Goal: Task Accomplishment & Management: Manage account settings

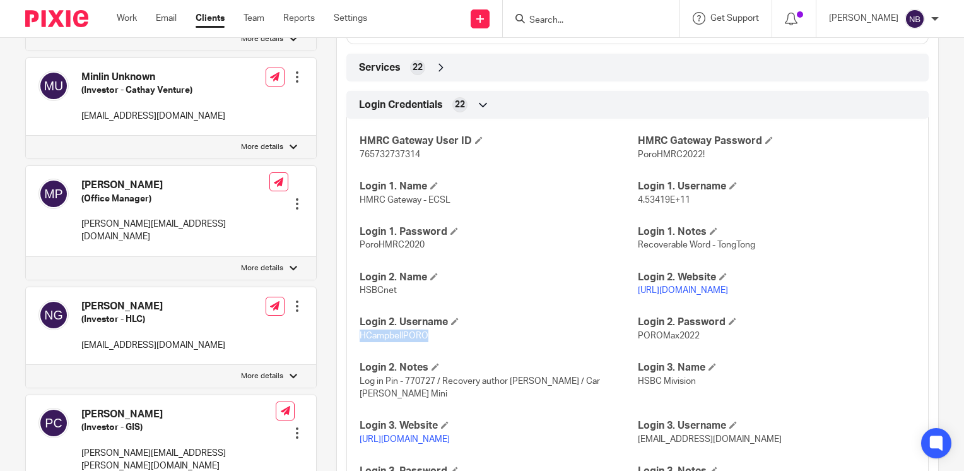
scroll to position [1124, 0]
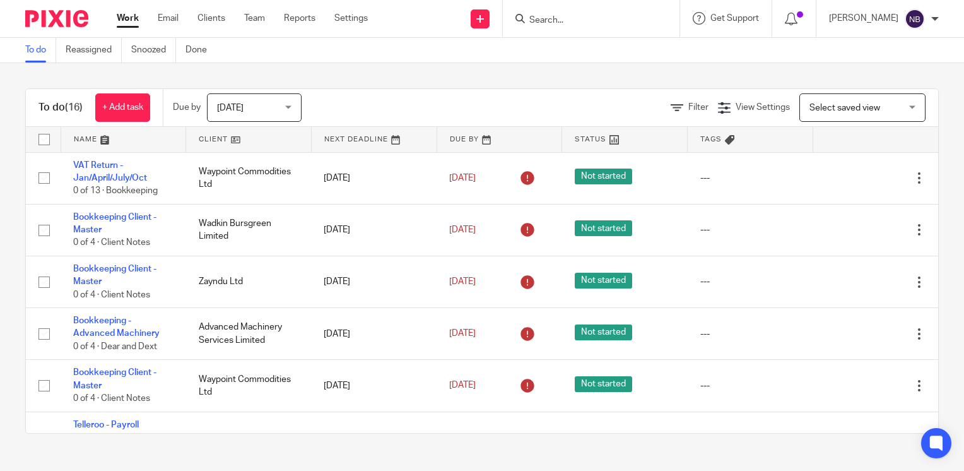
click at [230, 138] on link at bounding box center [248, 139] width 125 height 25
click at [255, 108] on span "[DATE]" at bounding box center [250, 107] width 67 height 26
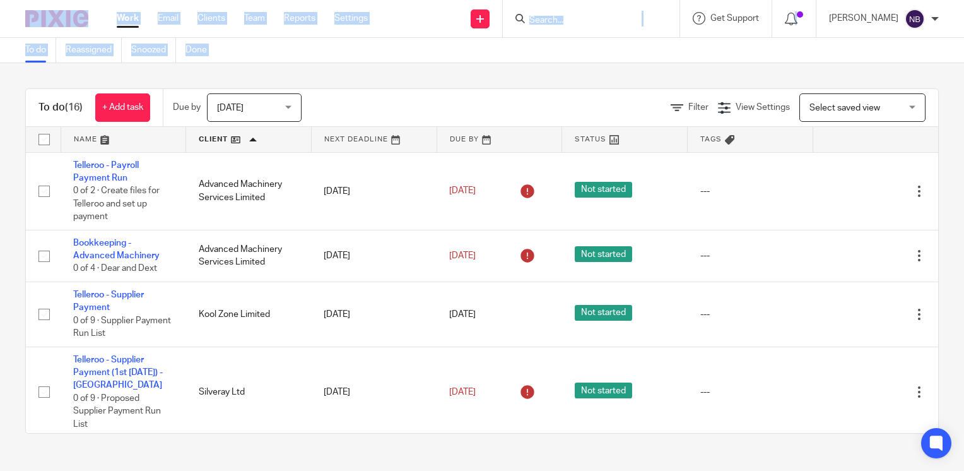
drag, startPoint x: 0, startPoint y: 0, endPoint x: 291, endPoint y: 112, distance: 312.3
click at [291, 112] on div "Today Today" at bounding box center [254, 107] width 95 height 28
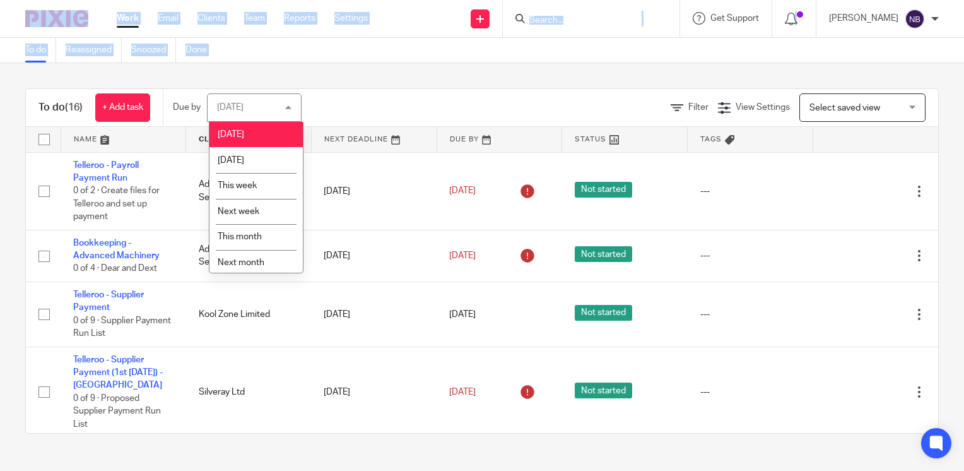
scroll to position [30, 0]
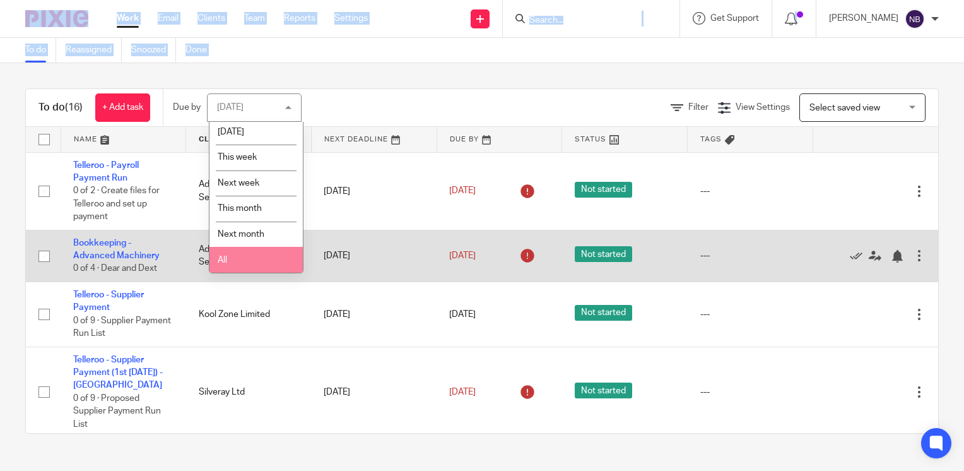
click at [268, 261] on li "All" at bounding box center [255, 260] width 93 height 26
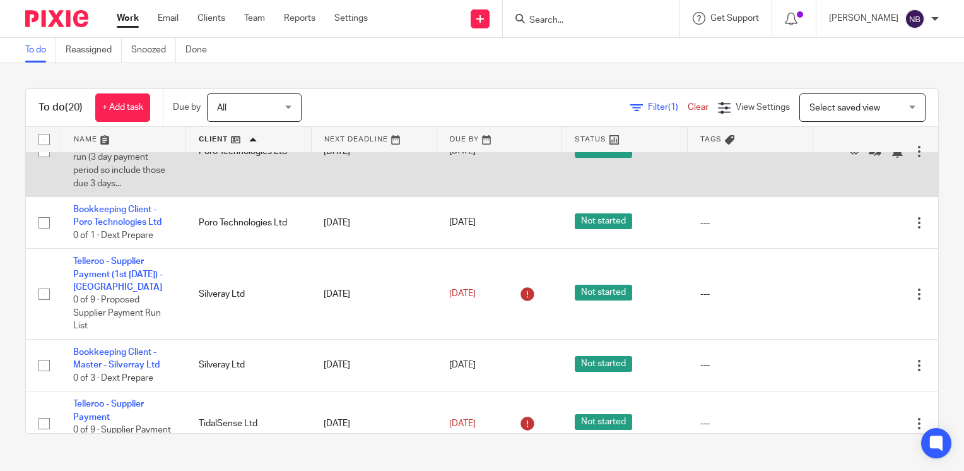
scroll to position [357, 0]
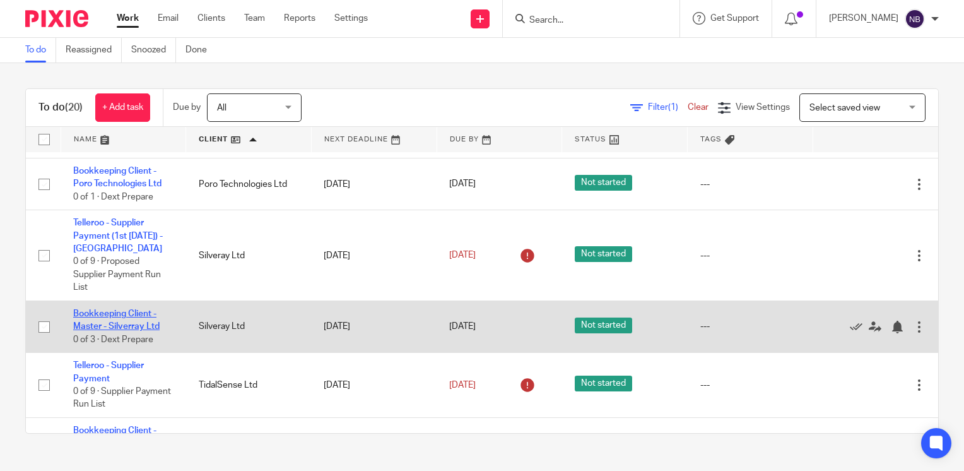
click at [111, 331] on link "Bookkeeping Client - Master - Silverray Ltd" at bounding box center [116, 319] width 86 height 21
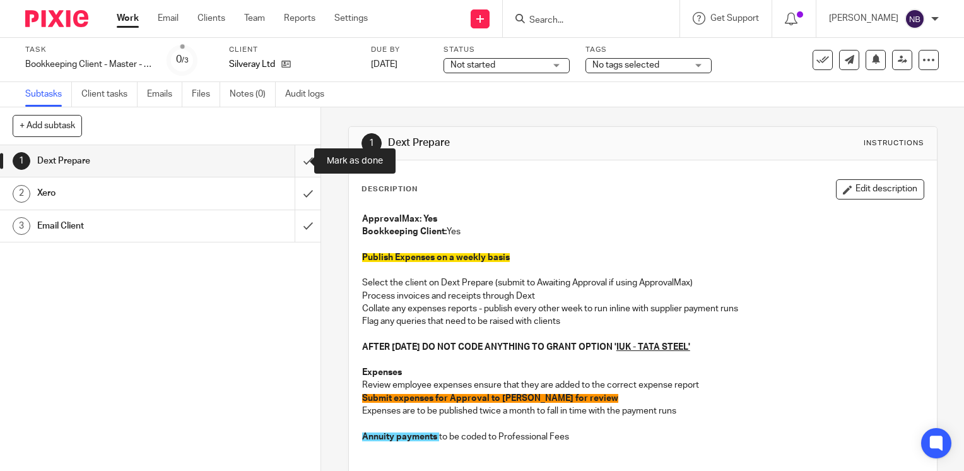
click at [295, 160] on input "submit" at bounding box center [160, 161] width 320 height 32
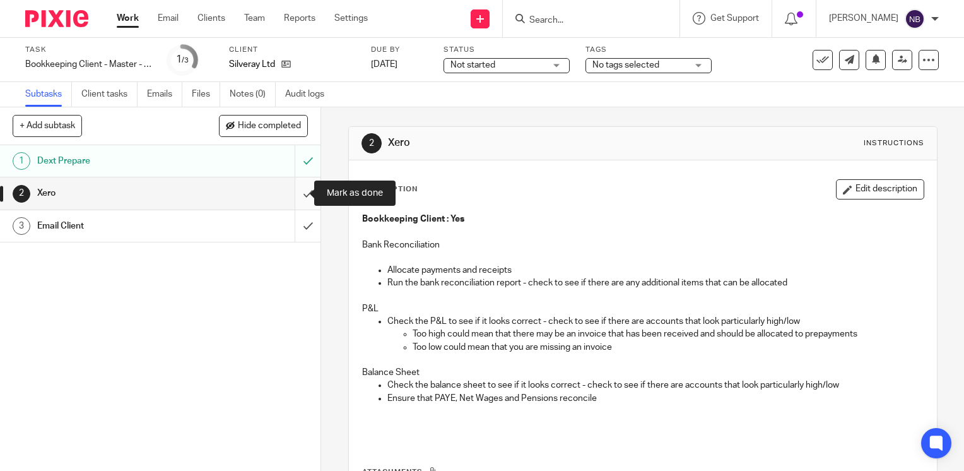
click at [295, 188] on input "submit" at bounding box center [160, 193] width 320 height 32
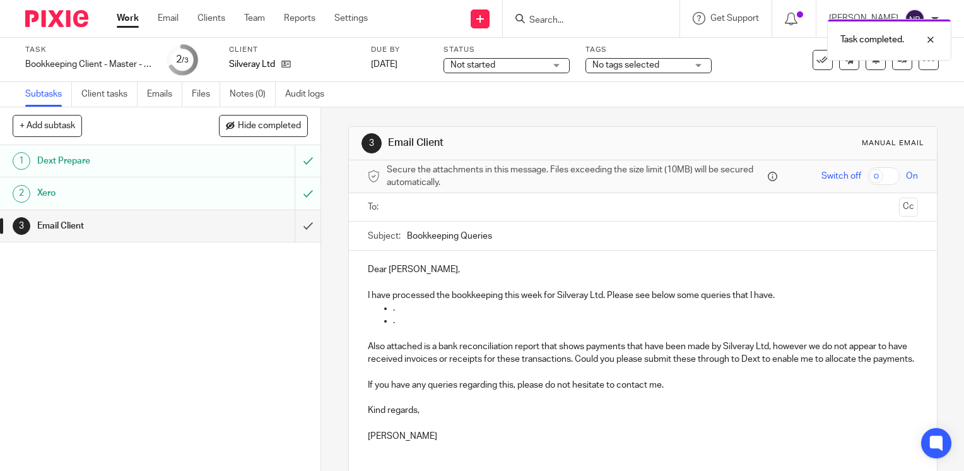
click at [398, 272] on p "Dear Dan," at bounding box center [643, 269] width 550 height 13
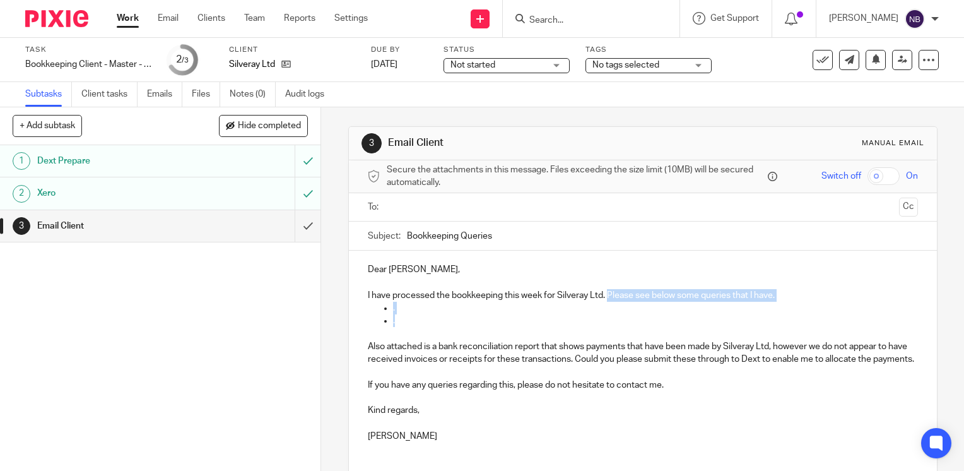
drag, startPoint x: 398, startPoint y: 322, endPoint x: 606, endPoint y: 295, distance: 209.3
click at [606, 295] on div "Dear Alisha, I have processed the bookkeeping this week for Silveray Ltd. Pleas…" at bounding box center [643, 350] width 588 height 201
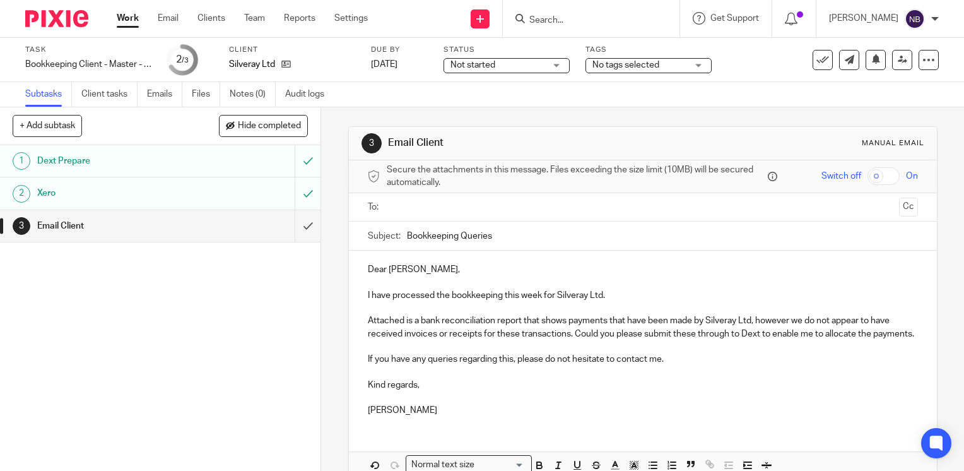
click at [472, 211] on input "text" at bounding box center [642, 207] width 502 height 15
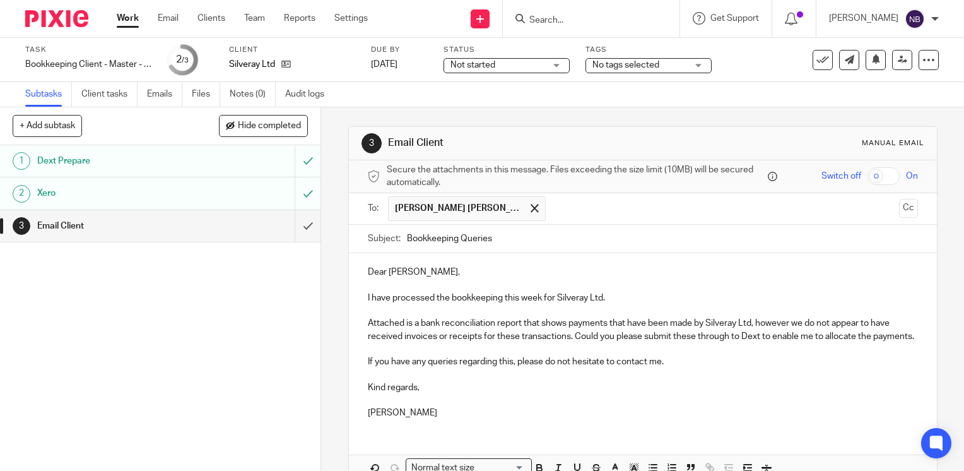
scroll to position [81, 0]
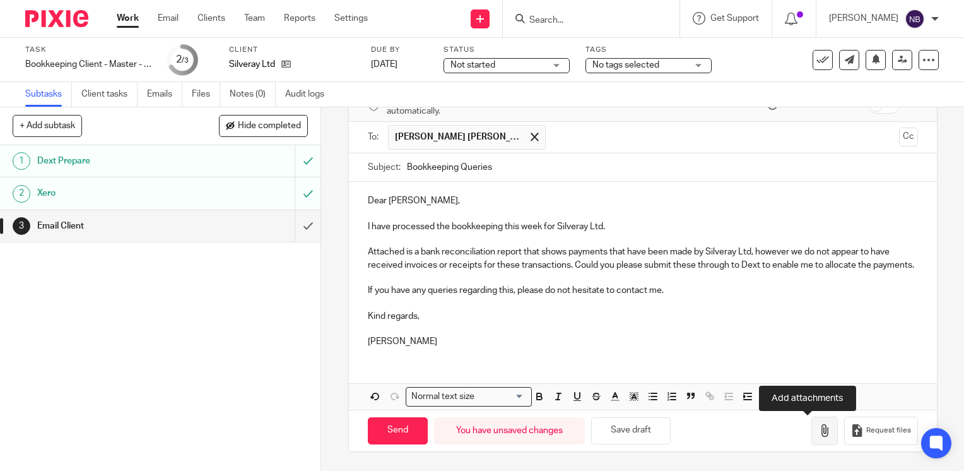
click at [815, 432] on button "button" at bounding box center [824, 430] width 26 height 28
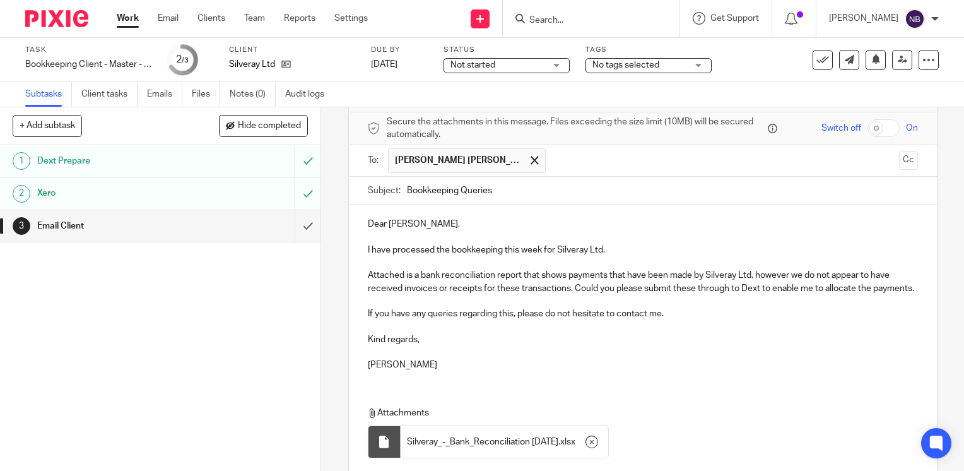
scroll to position [152, 0]
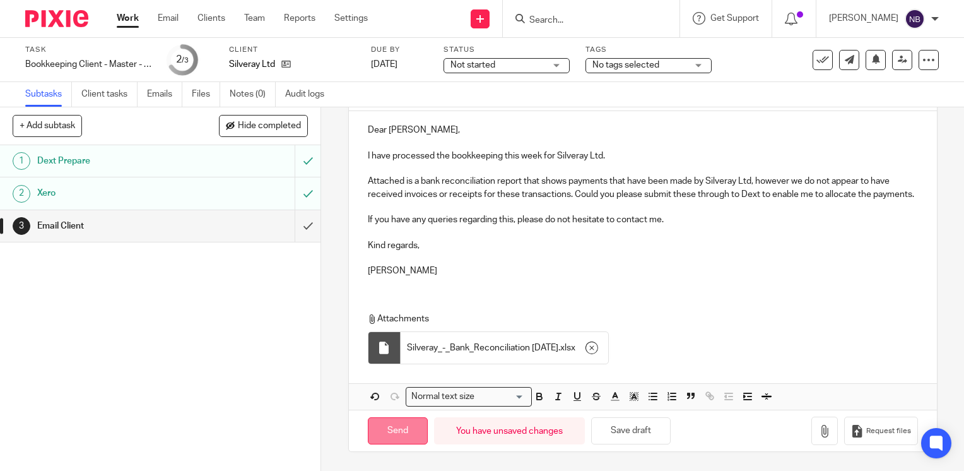
click at [391, 432] on input "Send" at bounding box center [398, 430] width 60 height 27
type input "Sent"
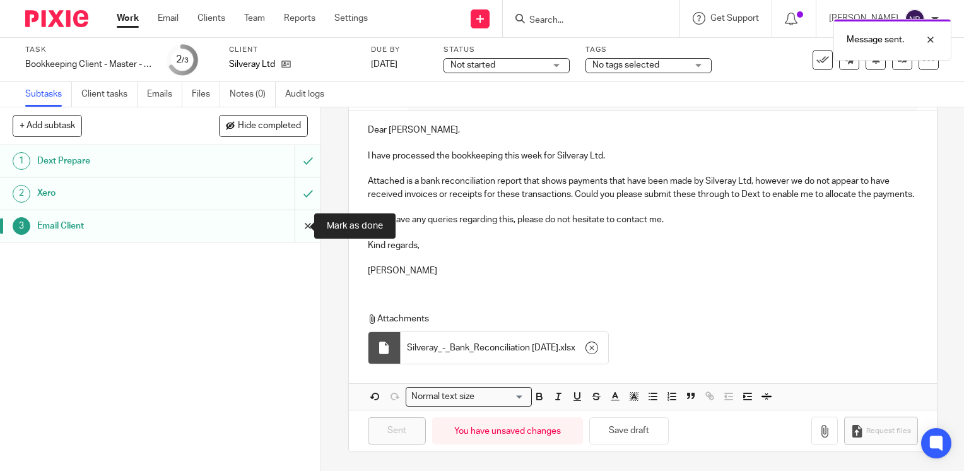
click at [298, 221] on input "submit" at bounding box center [160, 226] width 320 height 32
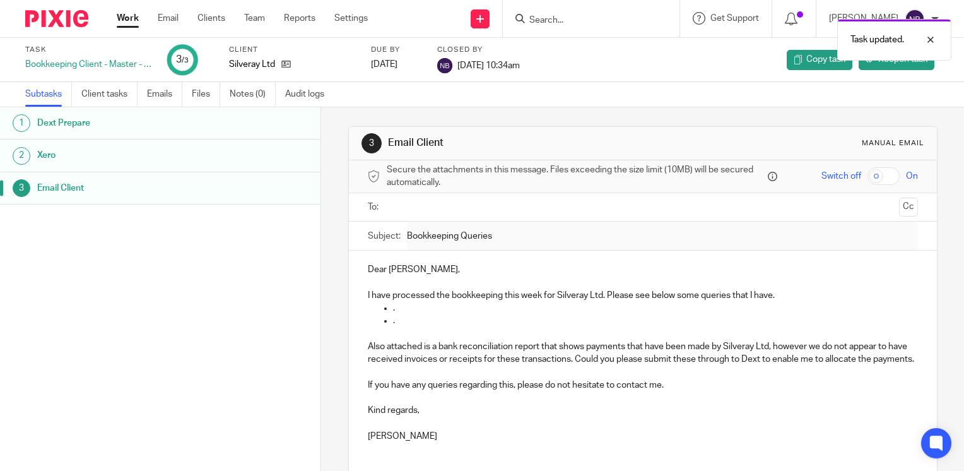
click at [126, 19] on link "Work" at bounding box center [128, 18] width 22 height 13
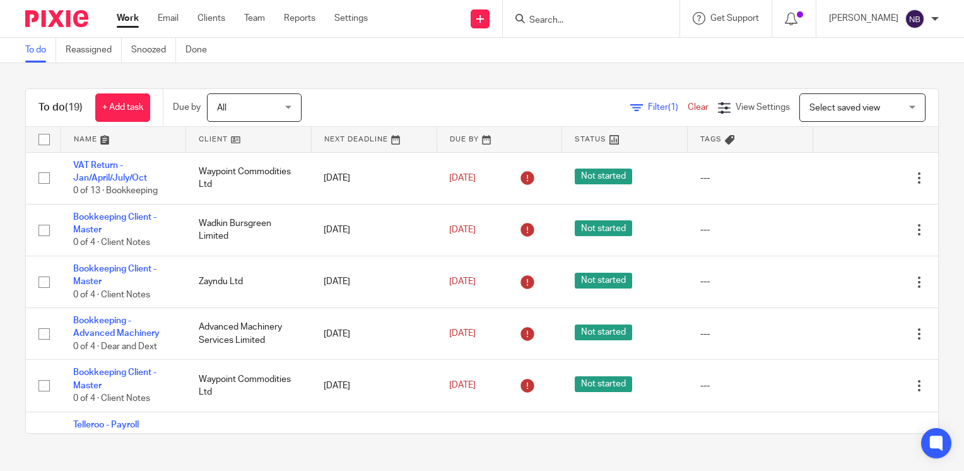
click at [218, 139] on link at bounding box center [248, 139] width 125 height 25
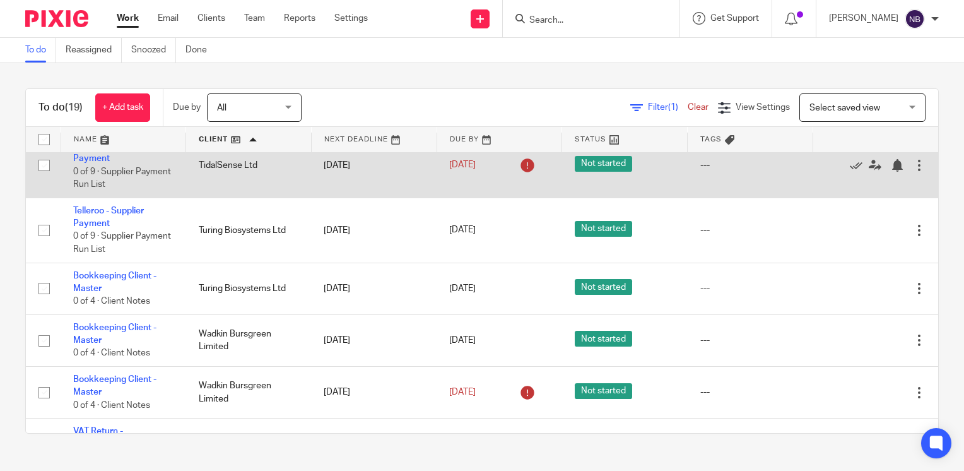
scroll to position [525, 0]
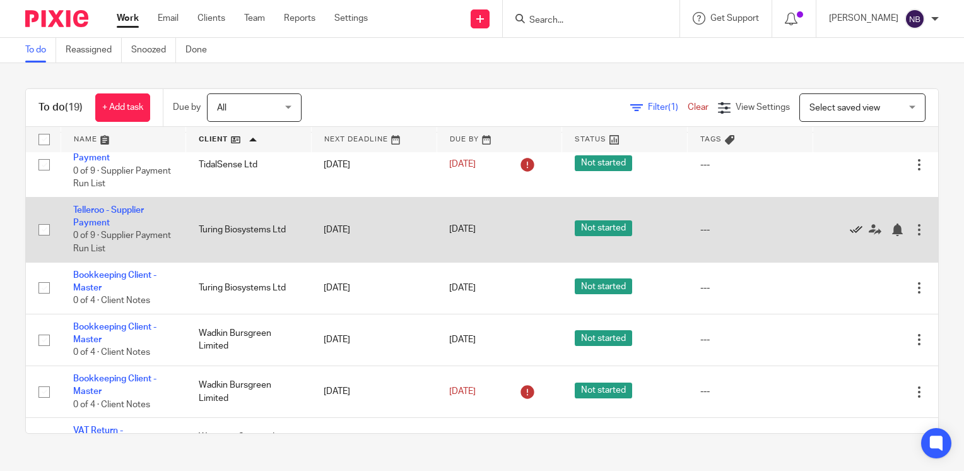
click at [850, 236] on icon at bounding box center [856, 229] width 13 height 13
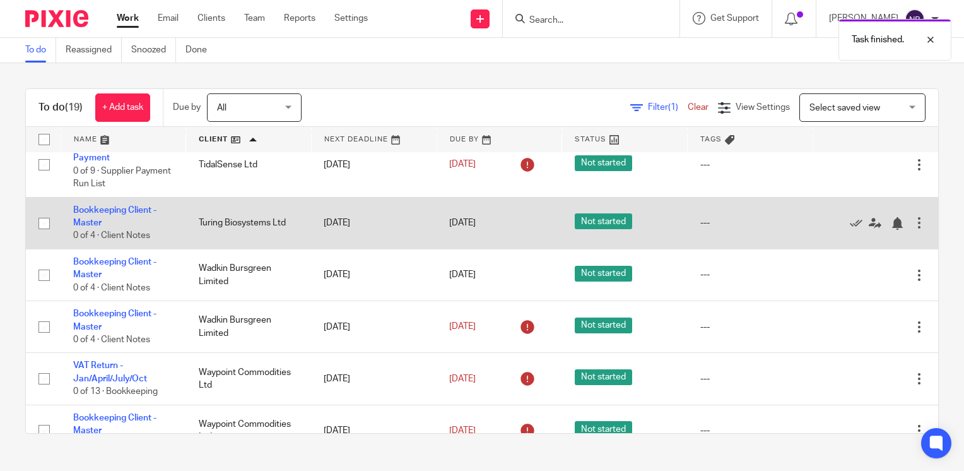
click at [80, 231] on td "Bookkeeping Client - Master 0 of 4 · Client Notes" at bounding box center [124, 223] width 126 height 52
click at [81, 226] on link "Bookkeeping Client - Master" at bounding box center [114, 216] width 83 height 21
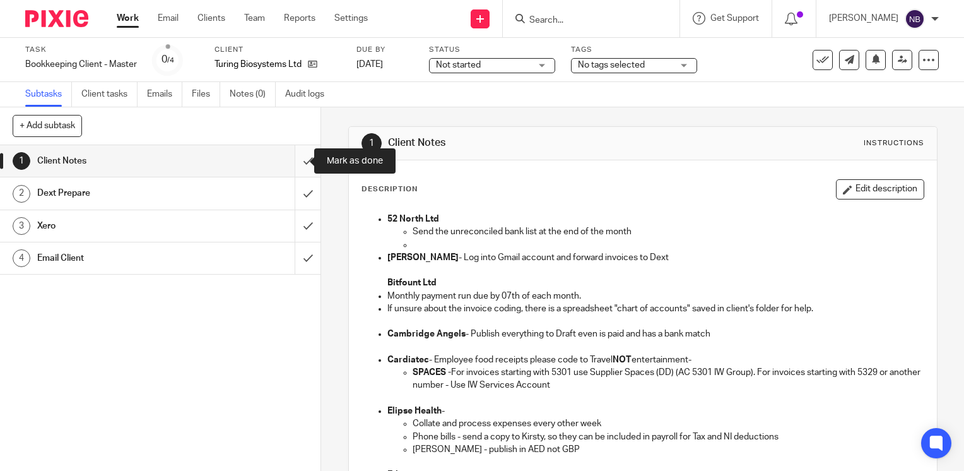
click at [291, 158] on input "submit" at bounding box center [160, 161] width 320 height 32
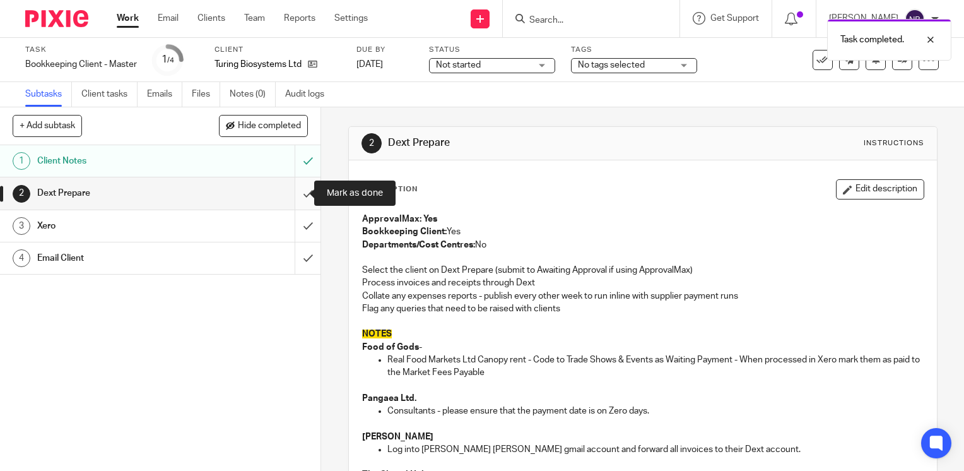
click at [295, 193] on input "submit" at bounding box center [160, 193] width 320 height 32
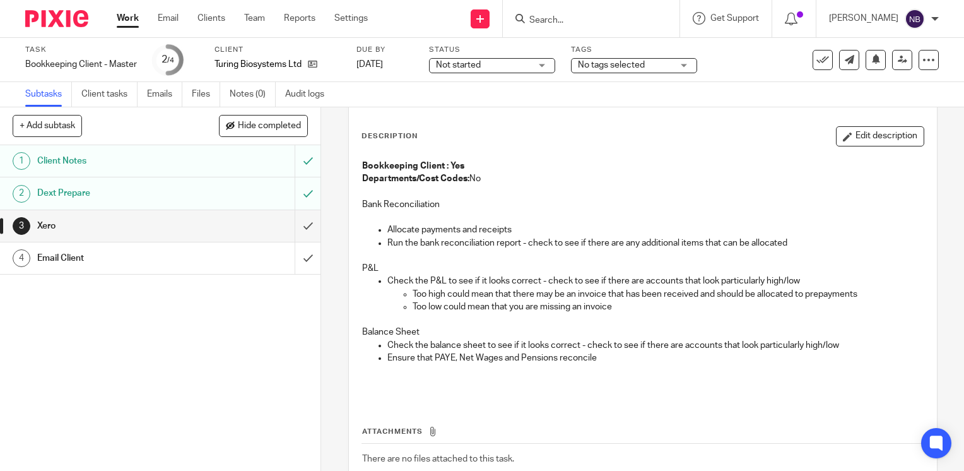
scroll to position [8, 0]
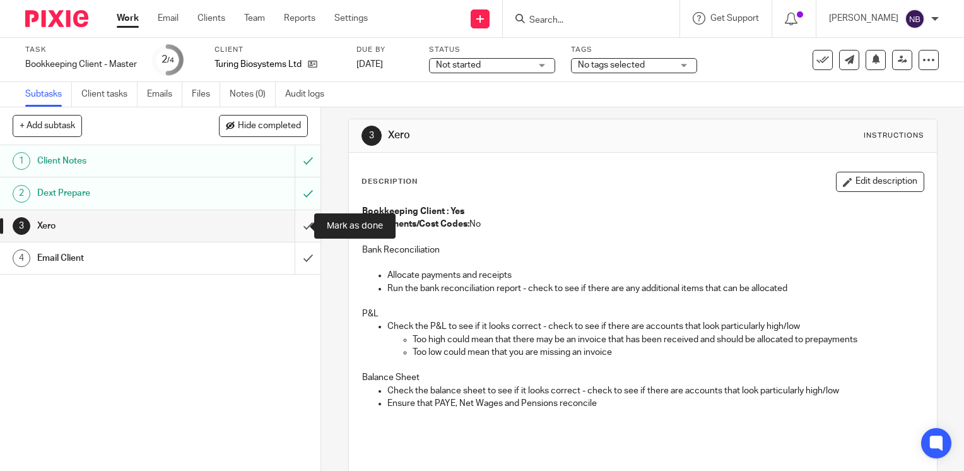
click at [286, 222] on input "submit" at bounding box center [160, 226] width 320 height 32
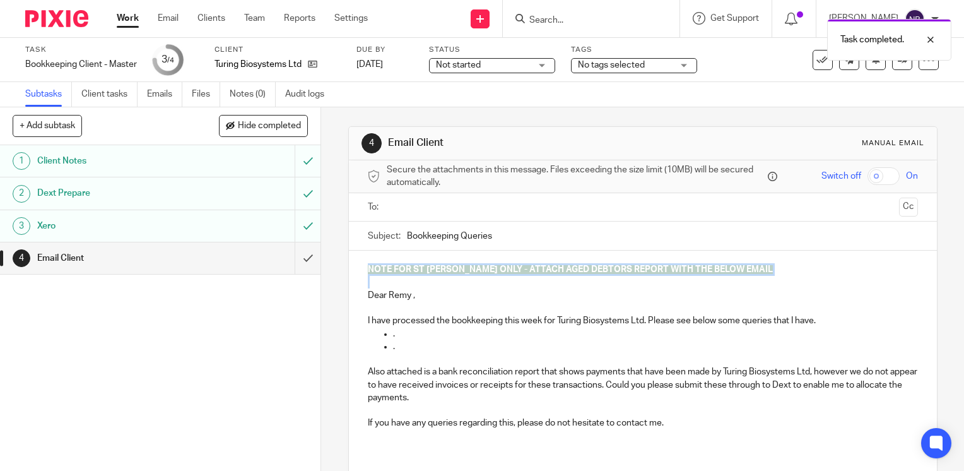
drag, startPoint x: 369, startPoint y: 284, endPoint x: 351, endPoint y: 266, distance: 25.4
click at [351, 266] on div "NOTE FOR ST JOHN ONLY - ATTACH AGED DEBTORS REPORT WITH THE BELOW EMAIL Dear Re…" at bounding box center [643, 350] width 588 height 201
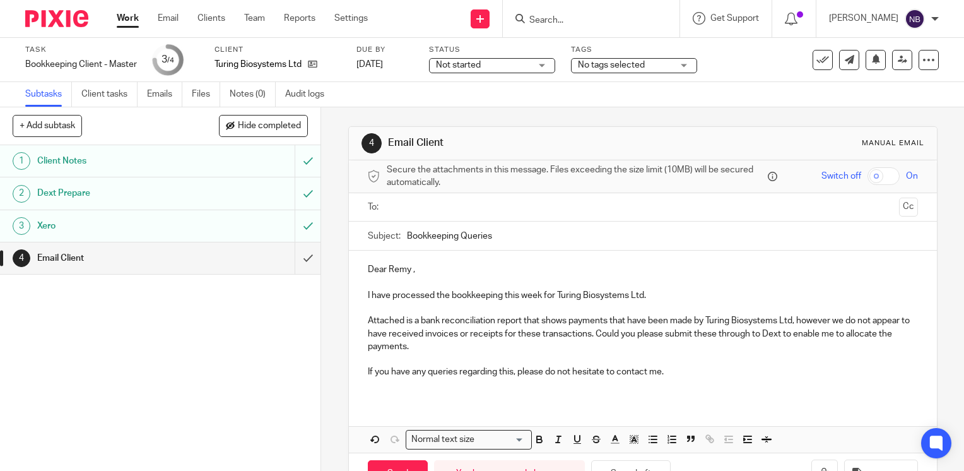
click at [391, 203] on input "text" at bounding box center [642, 207] width 502 height 15
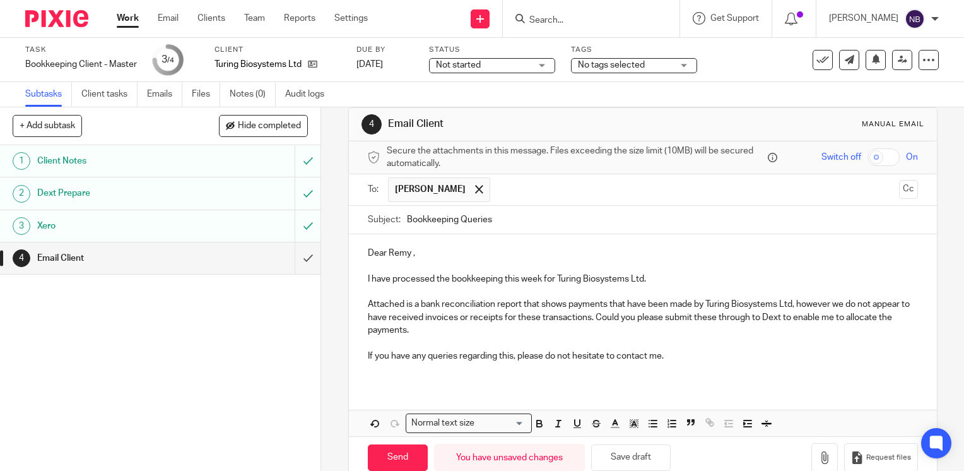
scroll to position [43, 0]
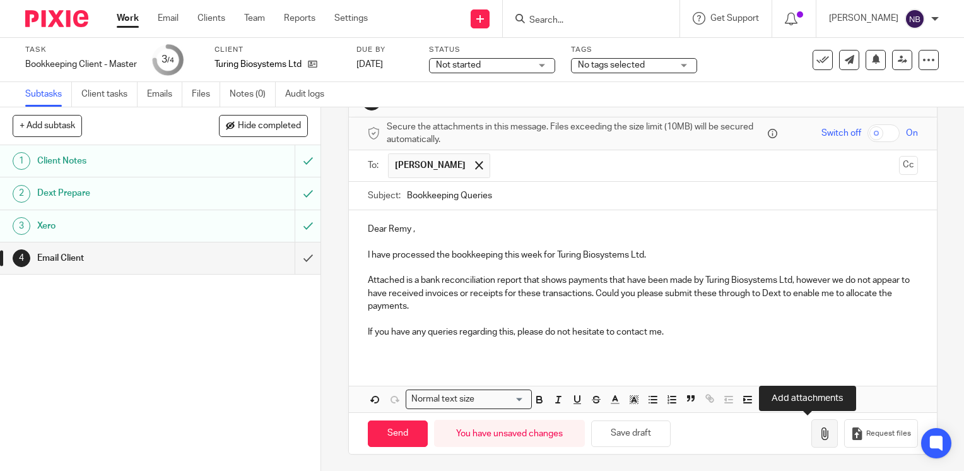
click at [811, 433] on button "button" at bounding box center [824, 433] width 26 height 28
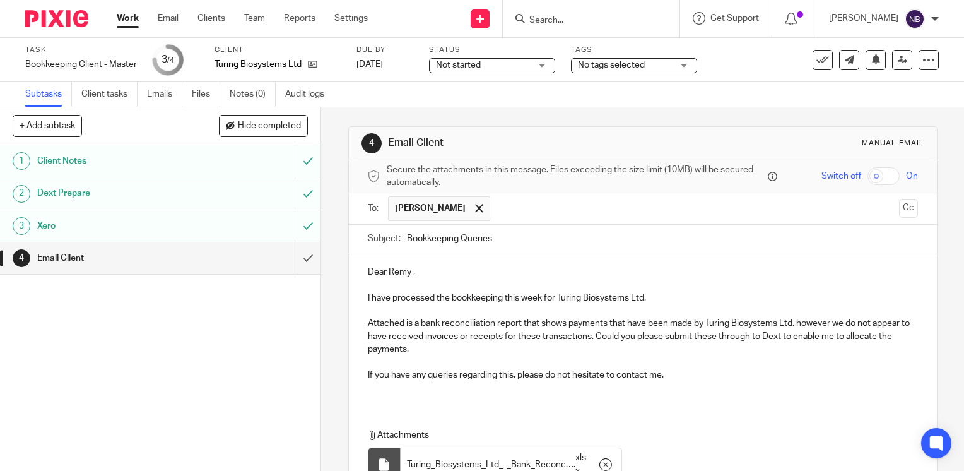
scroll to position [114, 0]
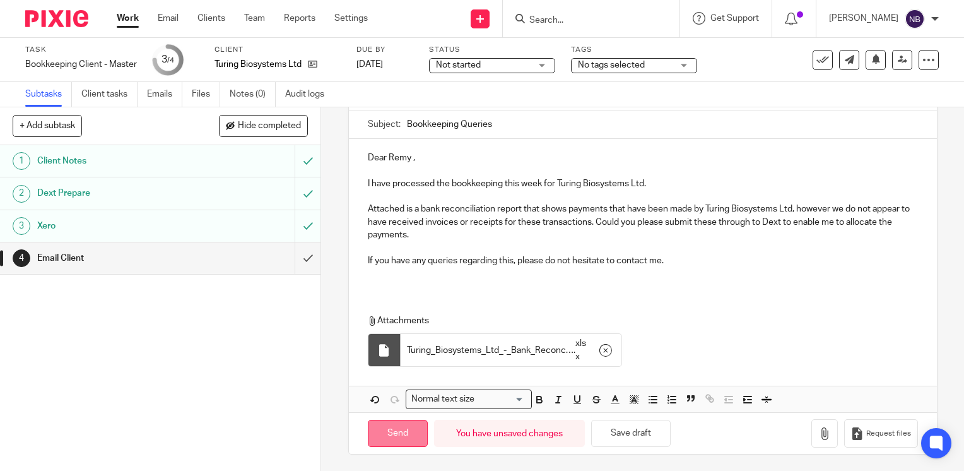
click at [407, 428] on input "Send" at bounding box center [398, 432] width 60 height 27
type input "Sent"
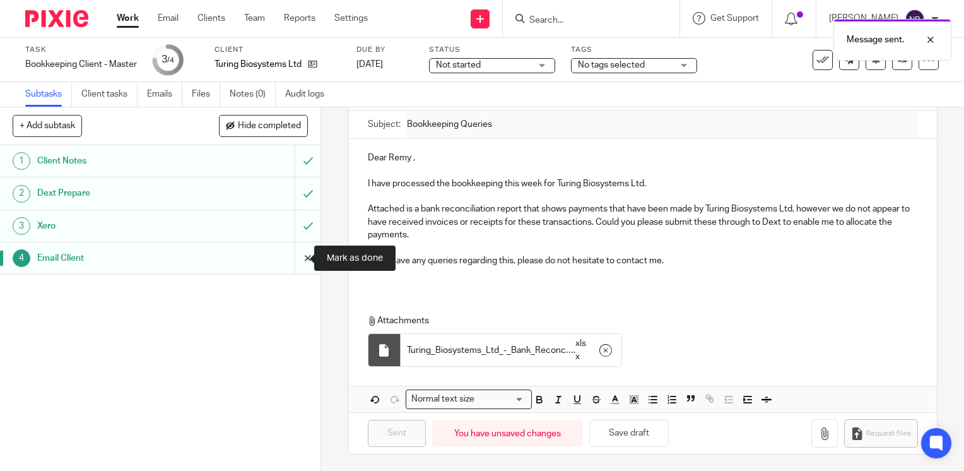
click at [291, 250] on input "submit" at bounding box center [160, 258] width 320 height 32
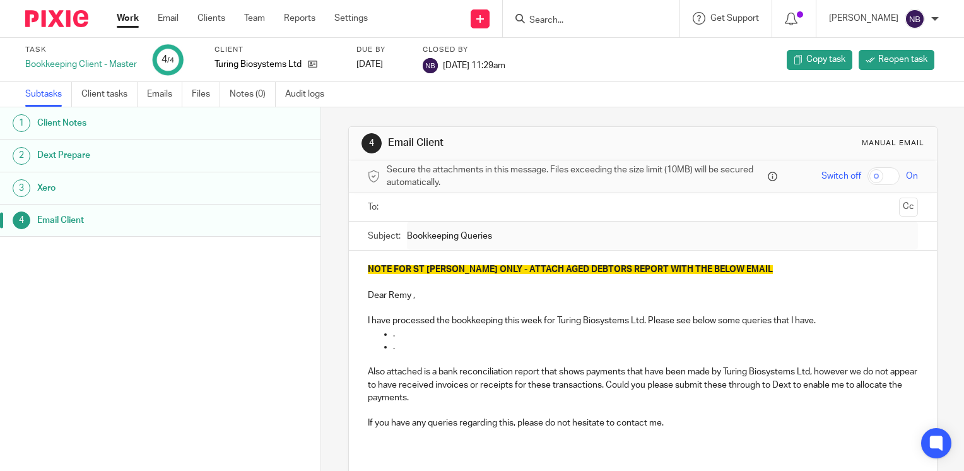
click at [119, 23] on link "Work" at bounding box center [128, 18] width 22 height 13
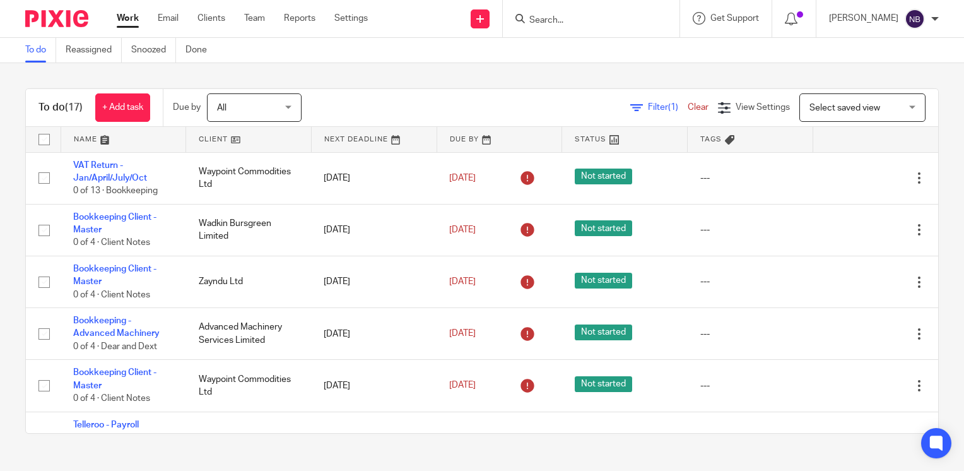
click at [81, 138] on link at bounding box center [123, 139] width 125 height 25
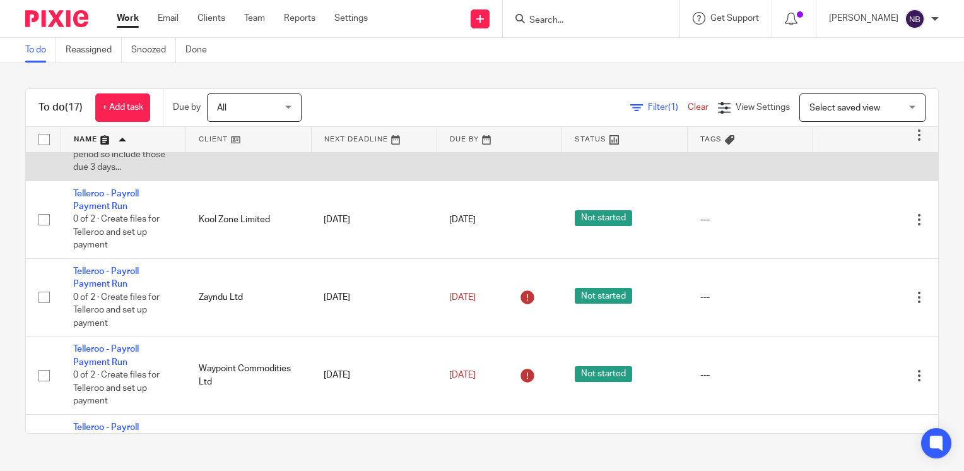
scroll to position [378, 0]
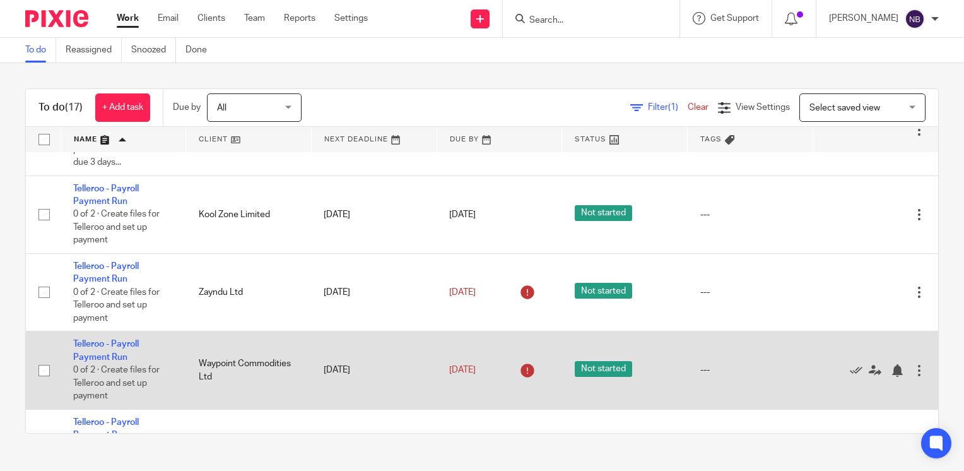
click at [41, 382] on input "checkbox" at bounding box center [44, 370] width 24 height 24
checkbox input "true"
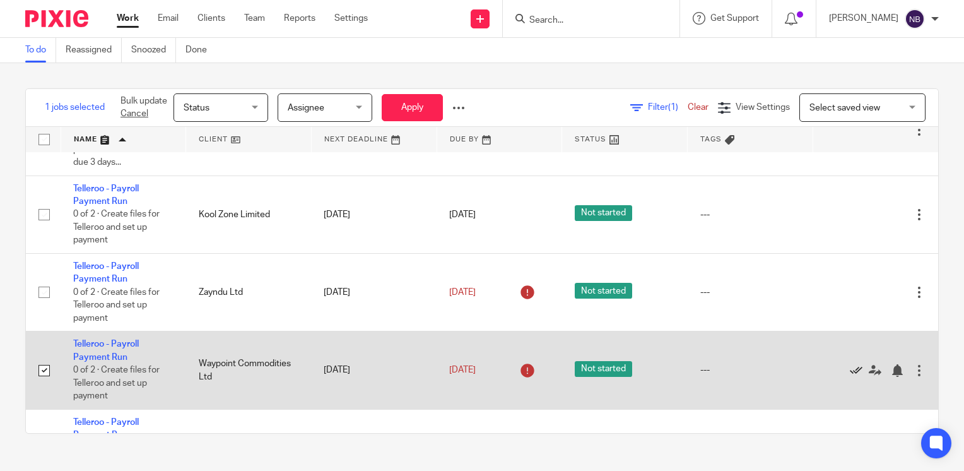
click at [850, 377] on icon at bounding box center [856, 370] width 13 height 13
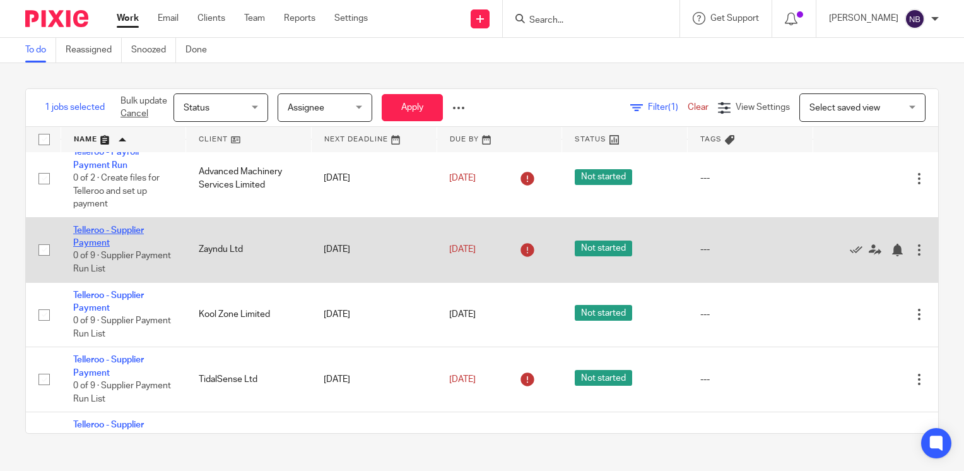
scroll to position [588, 0]
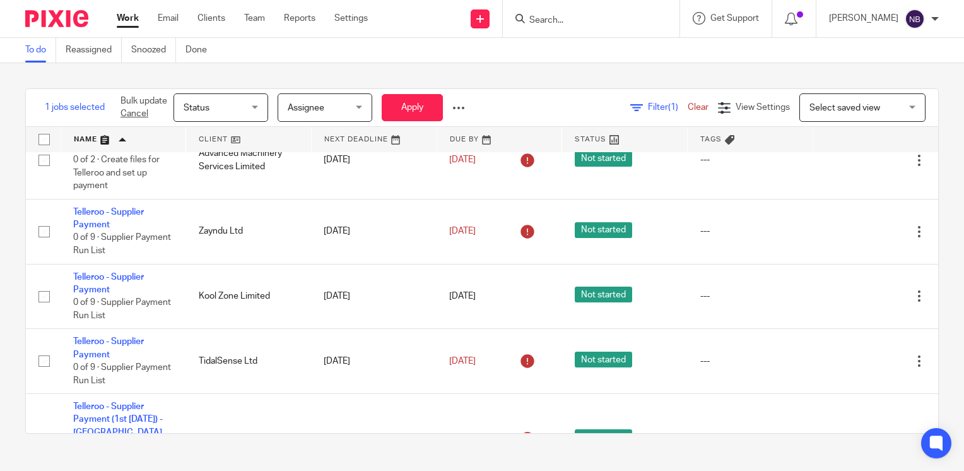
click at [209, 140] on link at bounding box center [248, 139] width 125 height 25
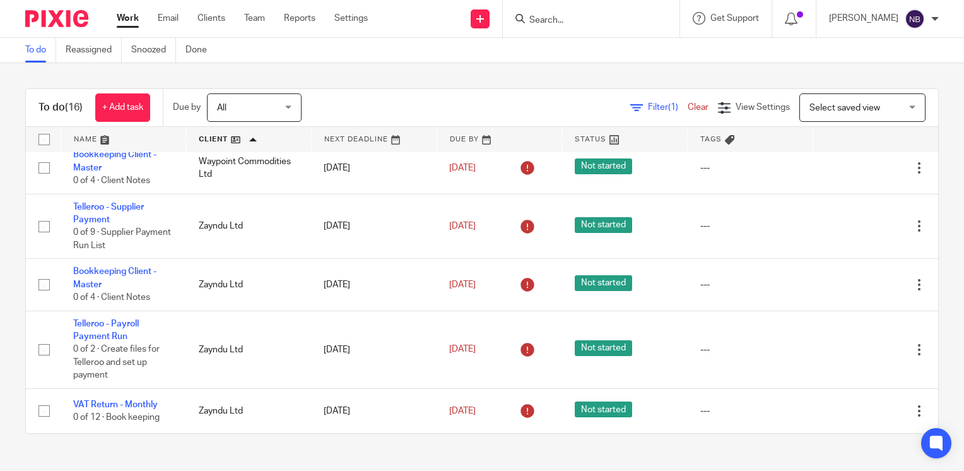
scroll to position [755, 0]
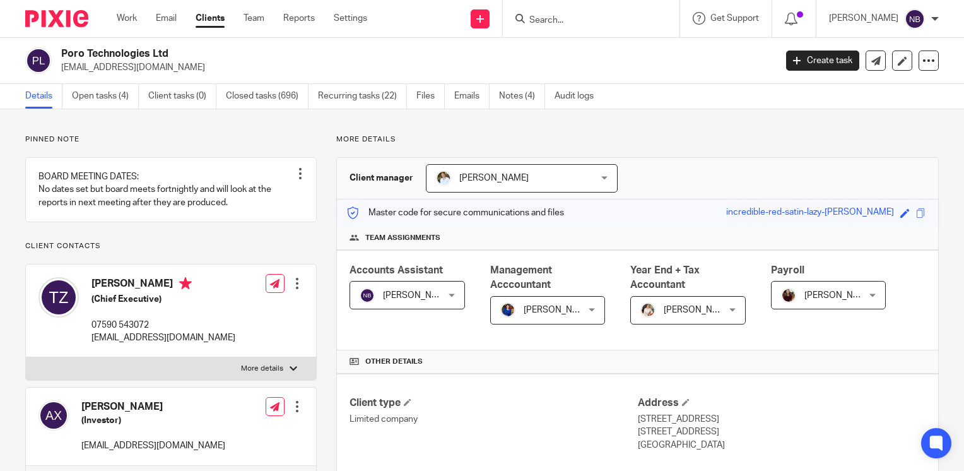
scroll to position [1124, 0]
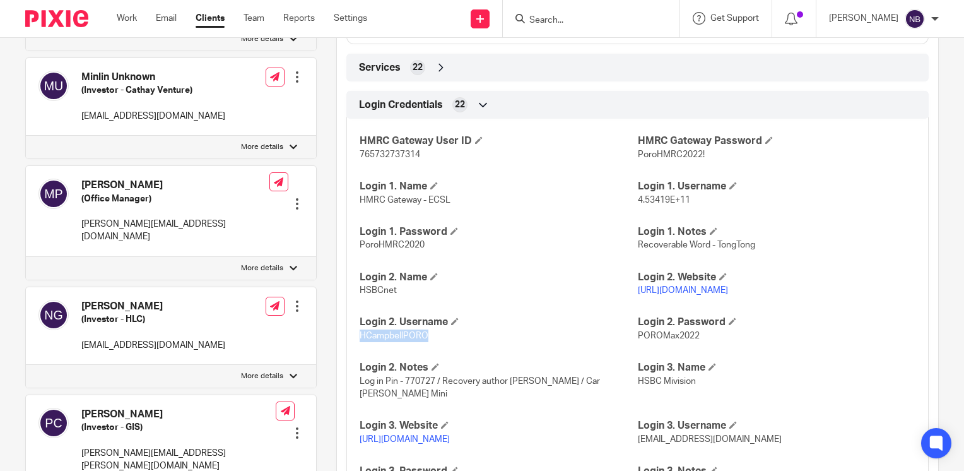
drag, startPoint x: 740, startPoint y: 300, endPoint x: 632, endPoint y: 303, distance: 108.5
click at [638, 296] on p "[URL][DOMAIN_NAME]" at bounding box center [777, 290] width 278 height 13
drag, startPoint x: 632, startPoint y: 303, endPoint x: 638, endPoint y: 301, distance: 6.4
copy link "[URL][DOMAIN_NAME]"
drag, startPoint x: 426, startPoint y: 349, endPoint x: 358, endPoint y: 347, distance: 68.1
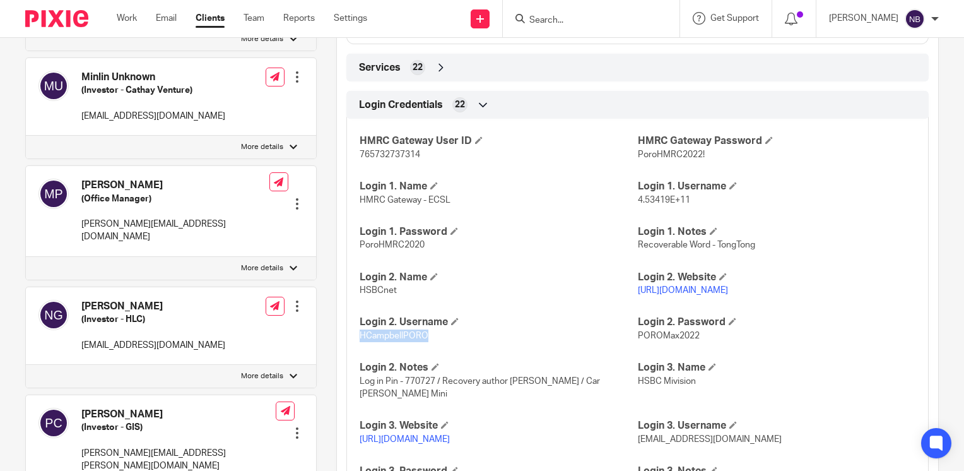
click at [360, 342] on p "HCampbellPORO" at bounding box center [499, 335] width 278 height 13
copy span "HCampbellPORO"
